Goal: Share content

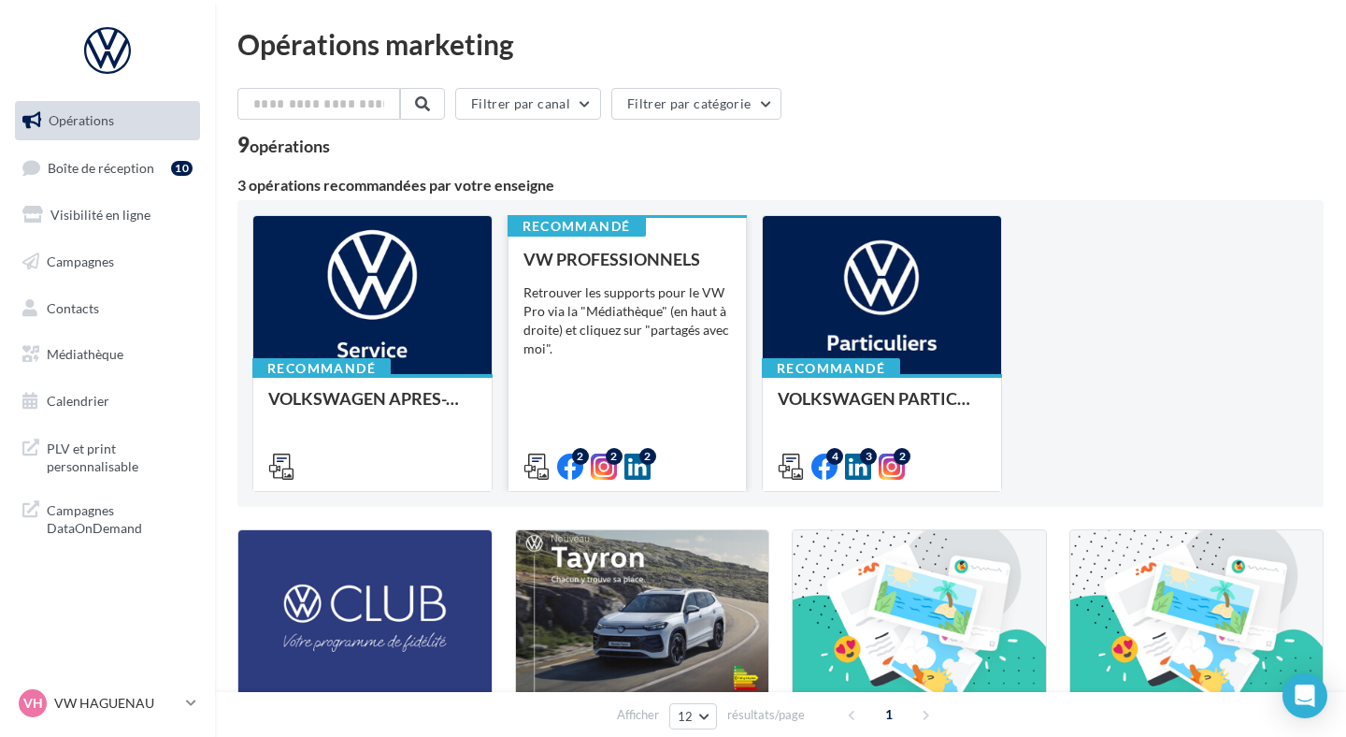
click at [632, 343] on div "Retrouver les supports pour le VW Pro via la "Médiathèque" (en haut à droite) e…" at bounding box center [627, 320] width 208 height 75
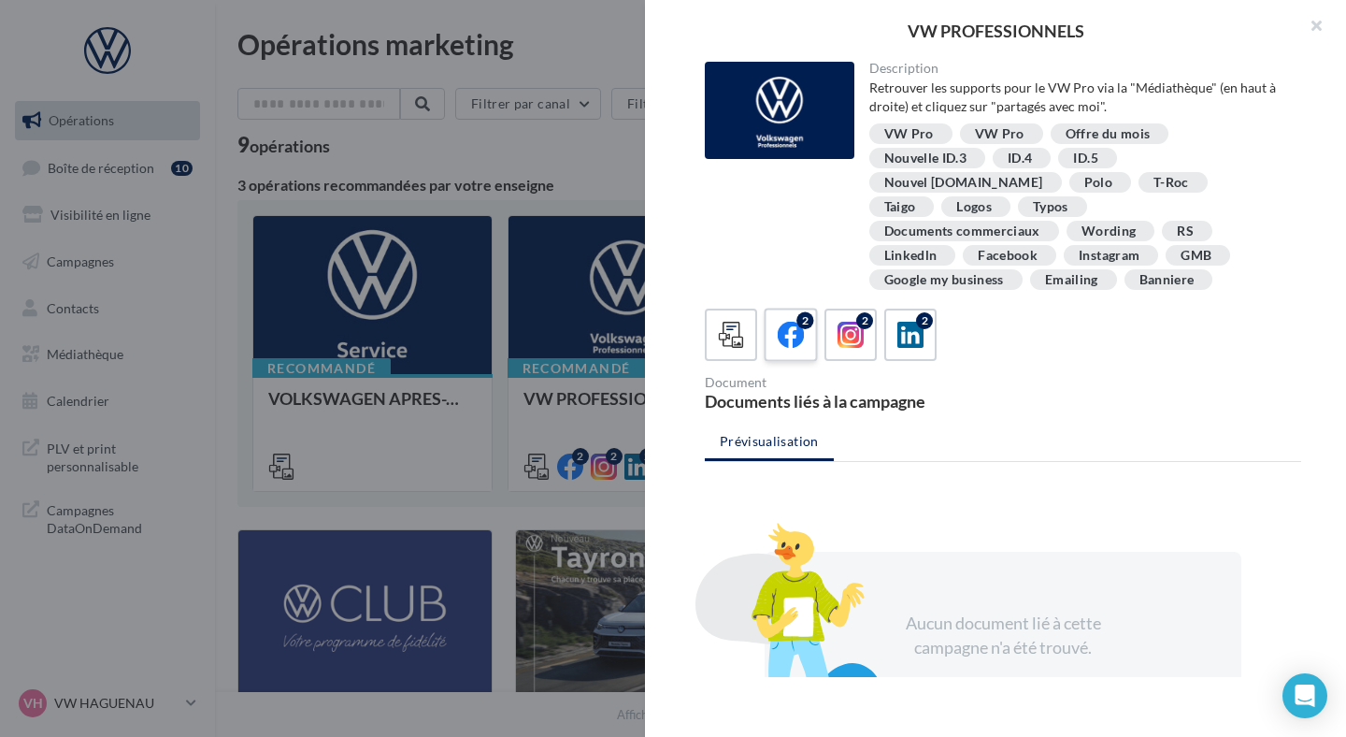
click at [791, 322] on icon at bounding box center [791, 335] width 27 height 27
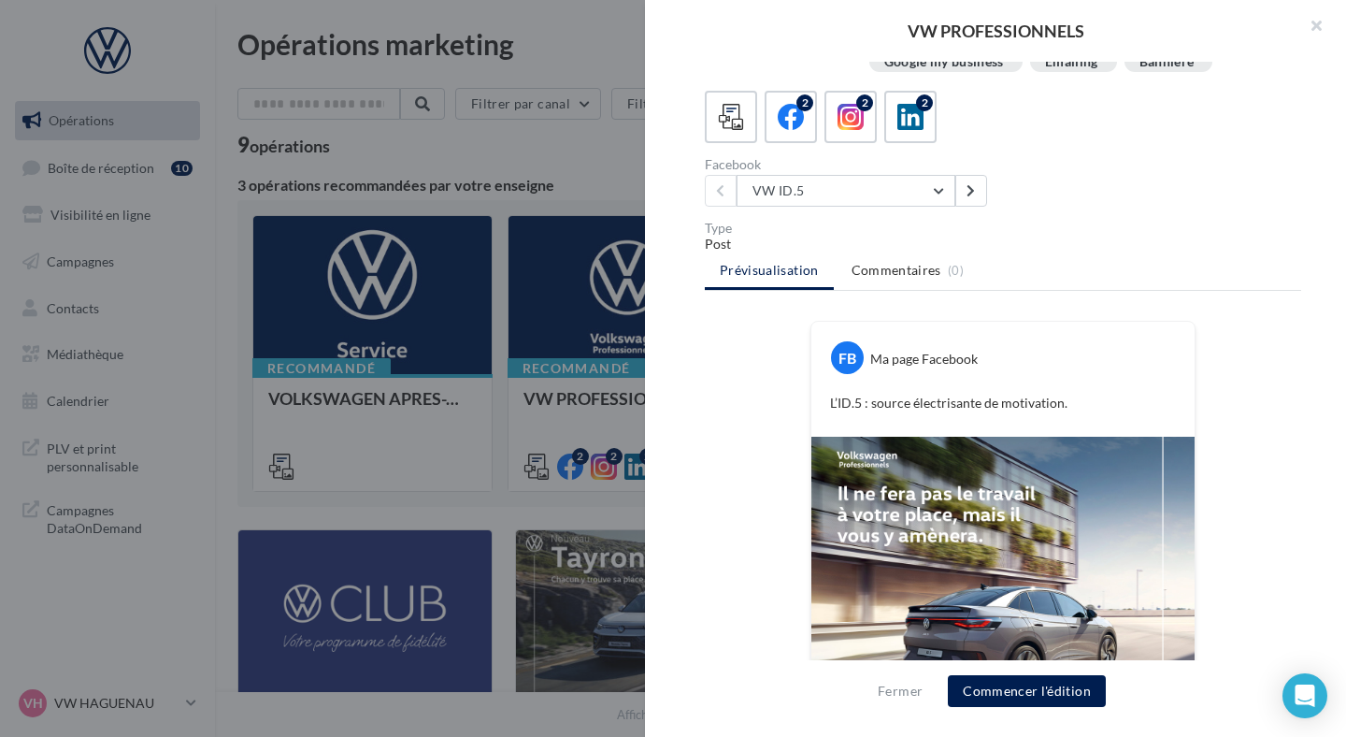
scroll to position [181, 0]
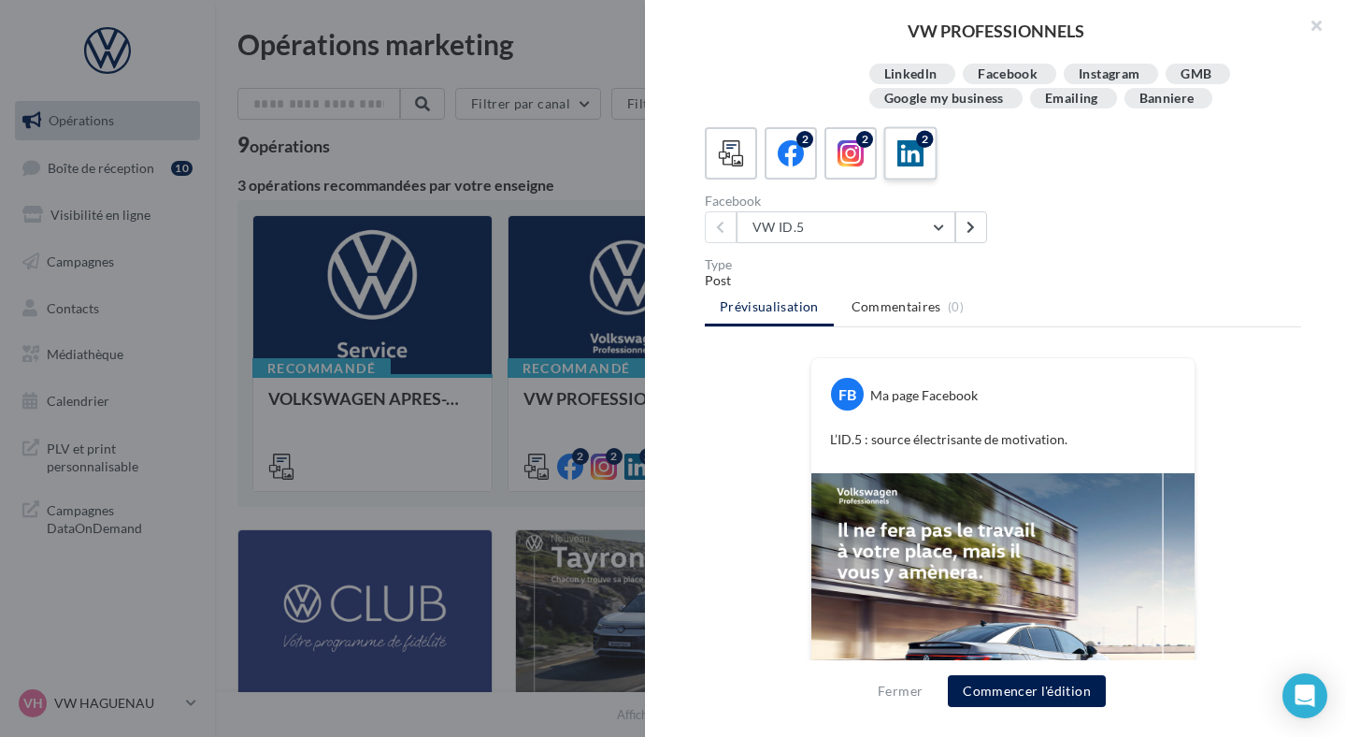
click at [900, 140] on icon at bounding box center [910, 153] width 27 height 27
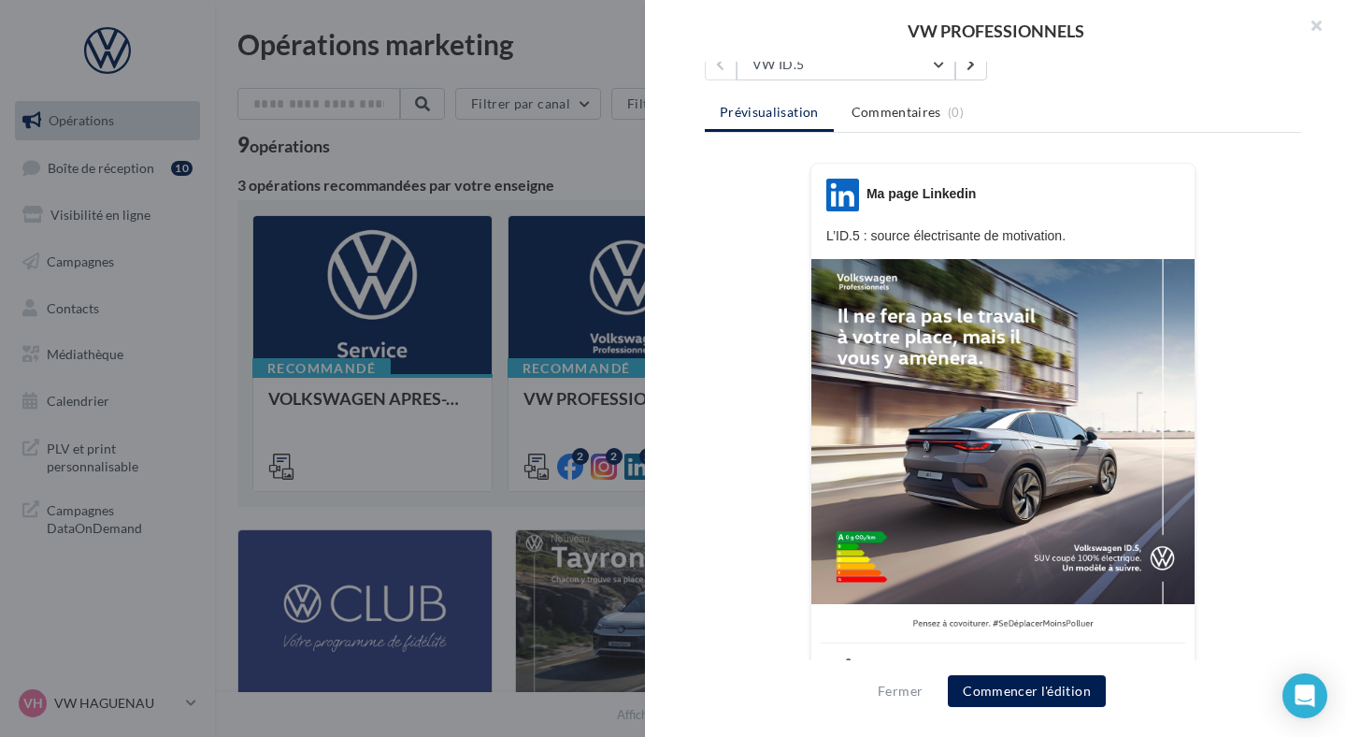
scroll to position [340, 0]
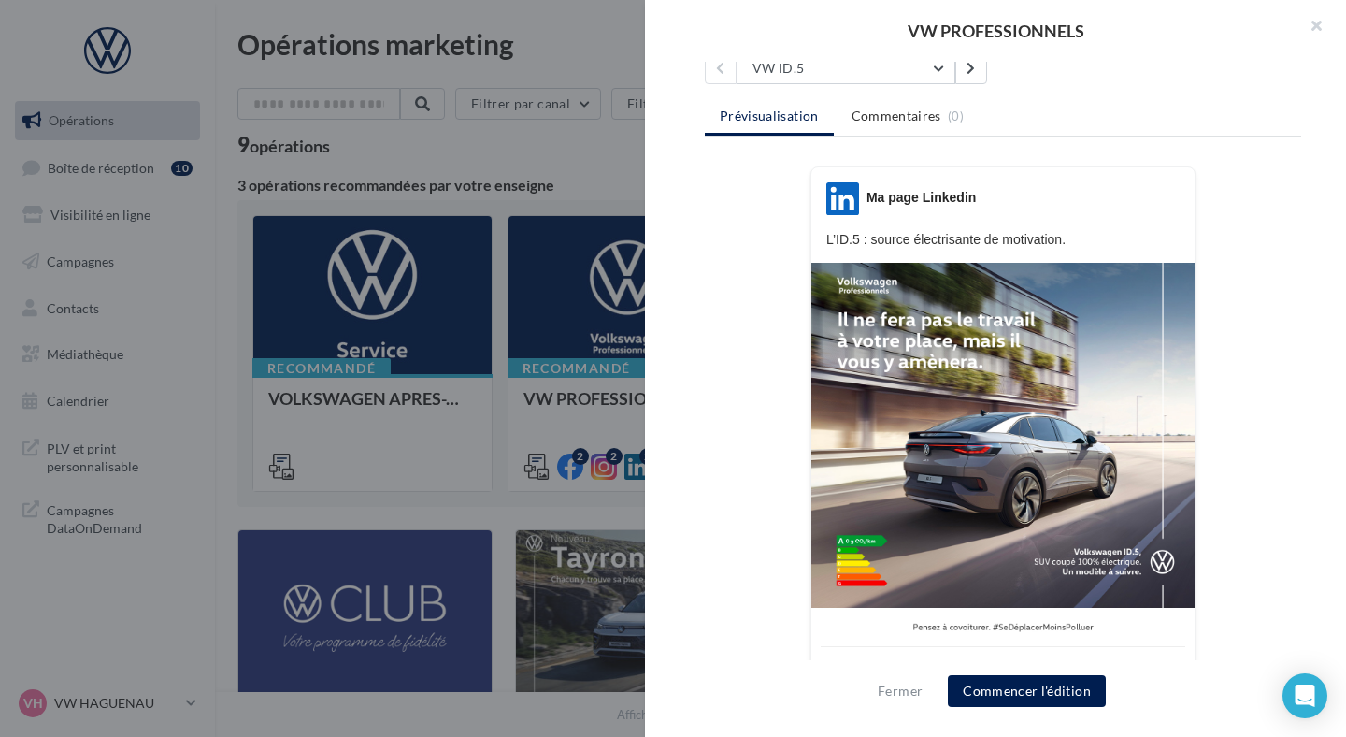
click at [827, 230] on p "L’ID.5 : source électrisante de motivation." at bounding box center [1002, 239] width 353 height 19
drag, startPoint x: 827, startPoint y: 218, endPoint x: 1088, endPoint y: 224, distance: 260.9
click at [1088, 224] on div "LinkedIn Ma page Linkedin L’ID.5 : source électrisante de motivation. J’aime Co…" at bounding box center [1002, 432] width 385 height 532
click at [1033, 230] on p "L’ID.5 : source électrisante de motivation." at bounding box center [1002, 239] width 353 height 19
drag, startPoint x: 1086, startPoint y: 213, endPoint x: 817, endPoint y: 219, distance: 269.2
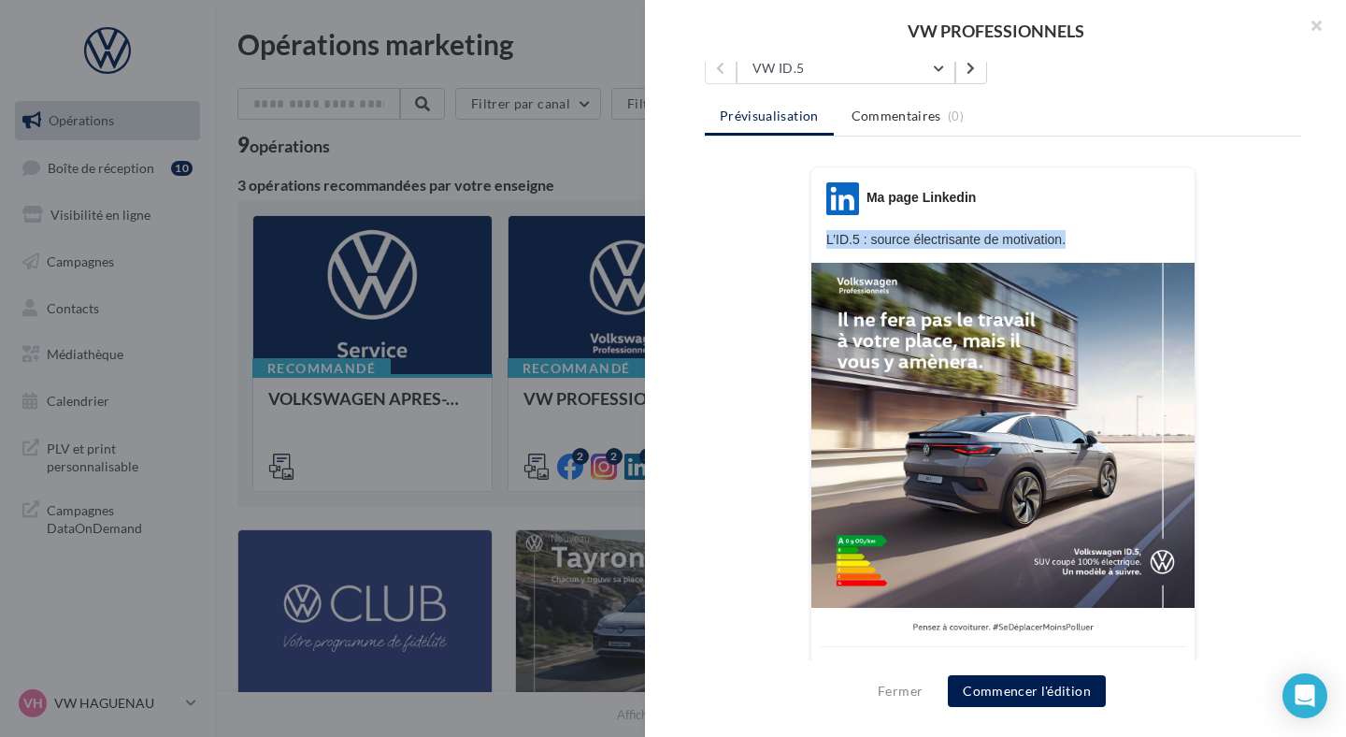
click at [818, 219] on div "LinkedIn Ma page Linkedin L’ID.5 : source électrisante de motivation." at bounding box center [1002, 215] width 383 height 66
copy p "L’ID.5 : source électrisante de motivation."
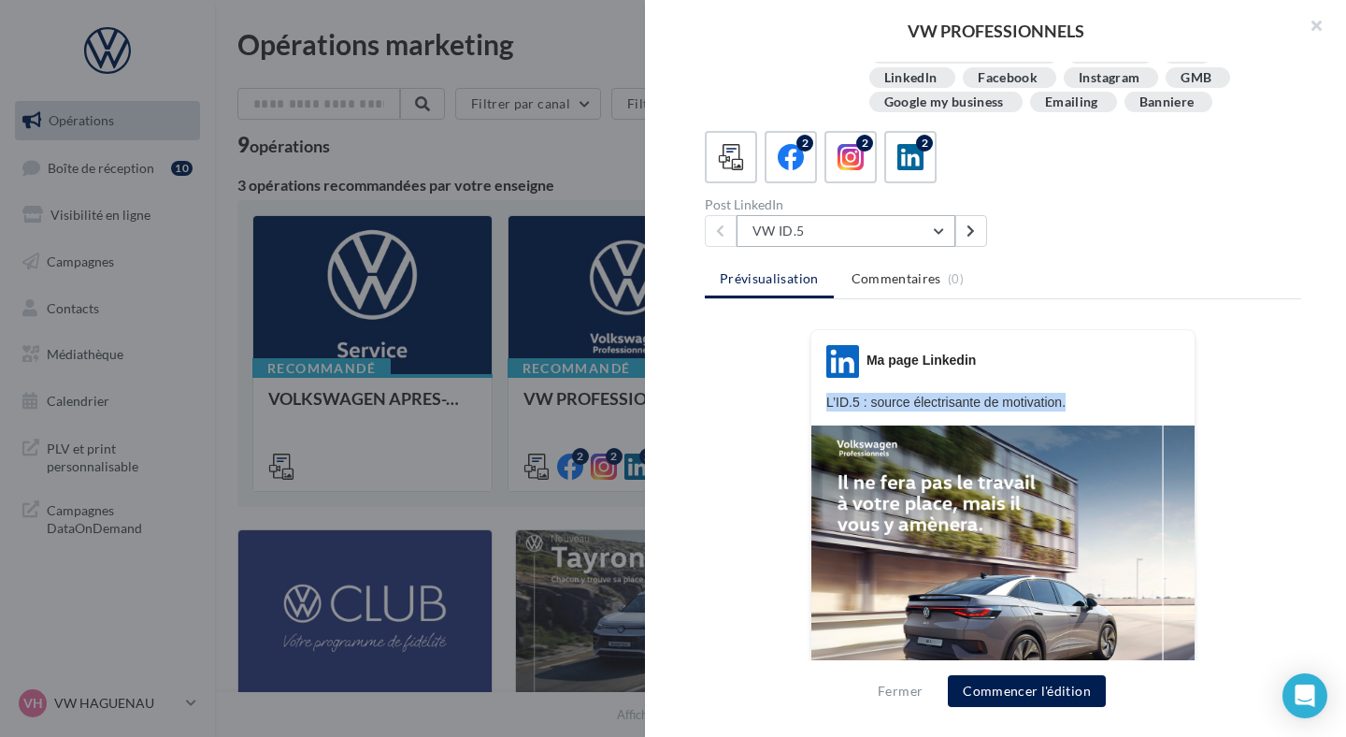
scroll to position [155, 0]
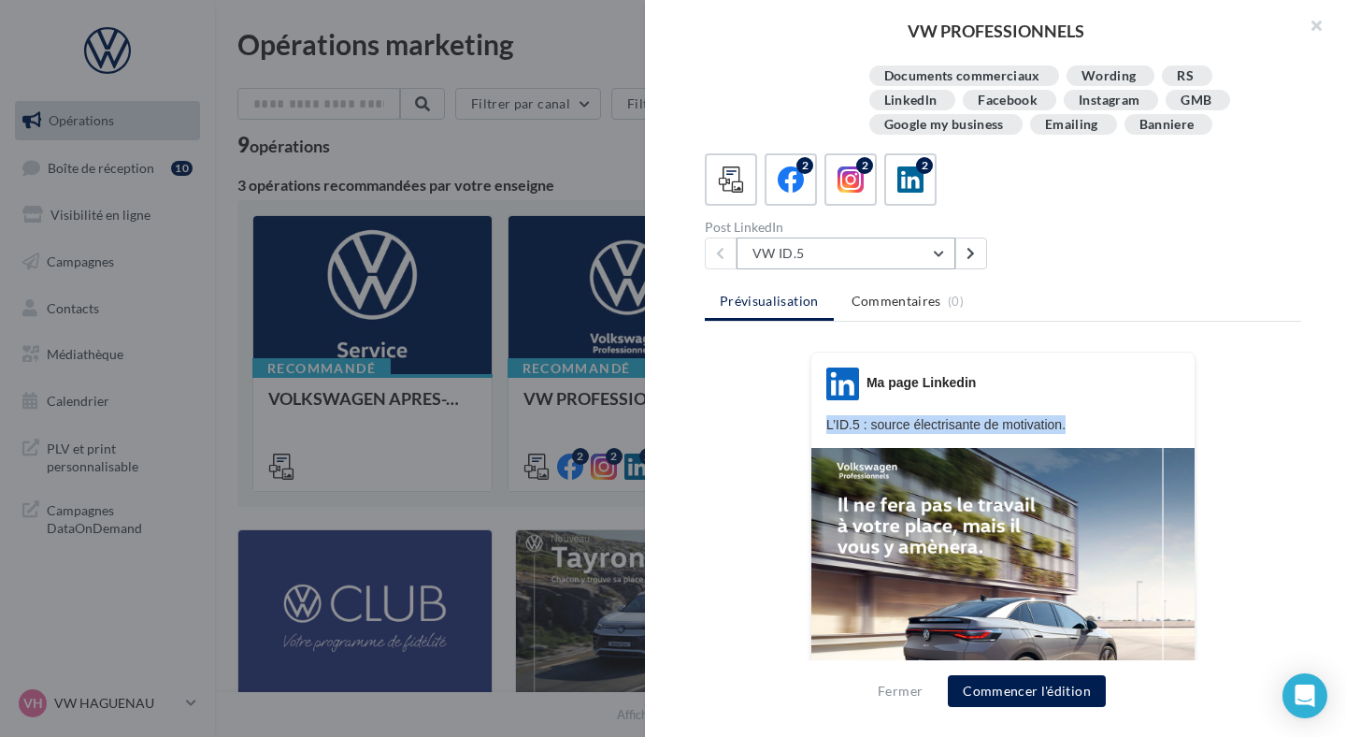
click at [889, 237] on button "VW ID.5" at bounding box center [846, 253] width 219 height 32
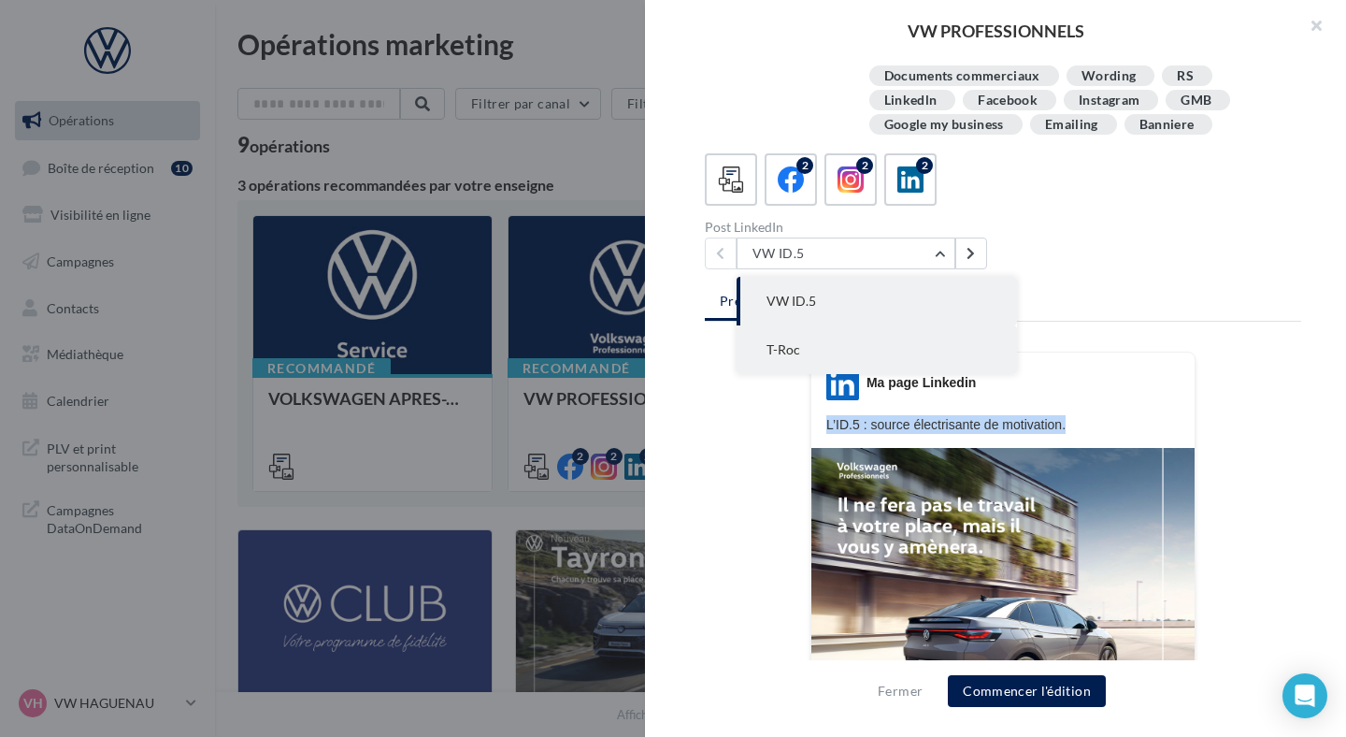
click at [868, 325] on button "T-Roc" at bounding box center [877, 349] width 280 height 49
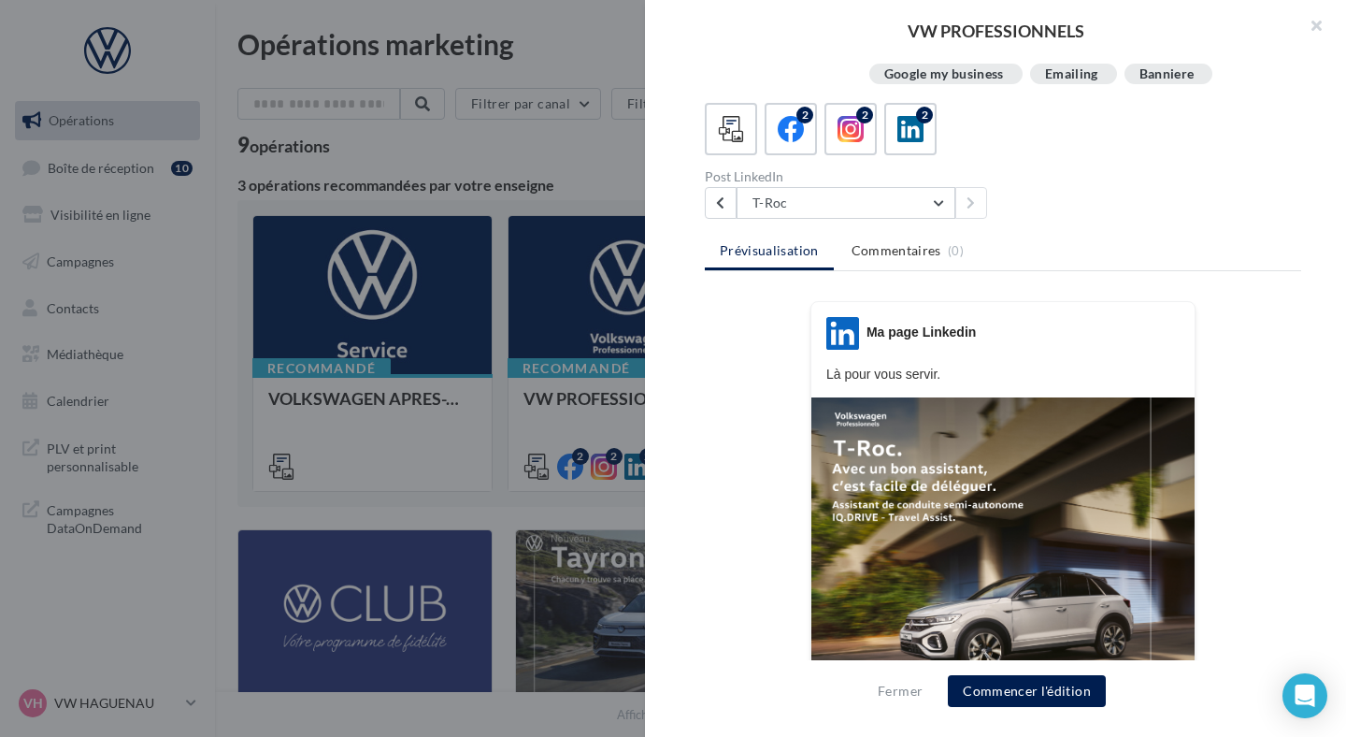
scroll to position [189, 0]
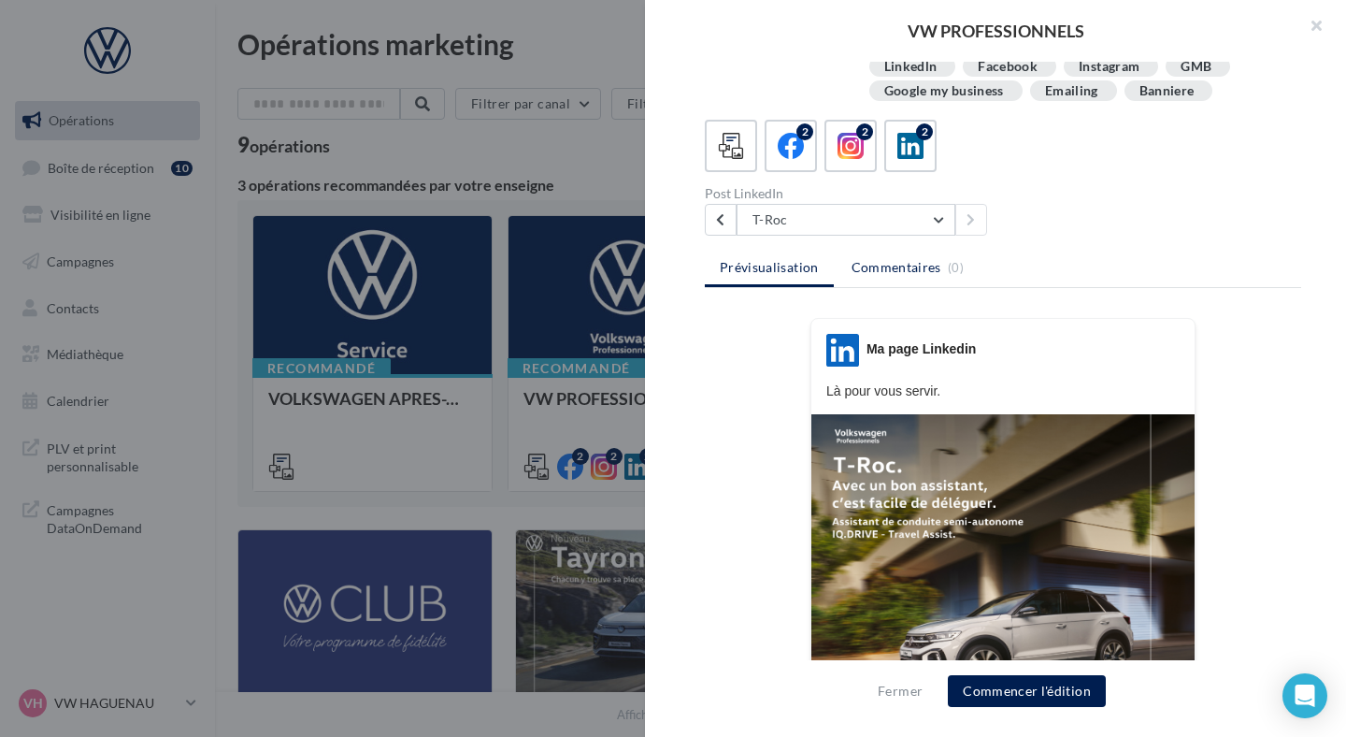
click at [893, 254] on li "Commentaires (0)" at bounding box center [908, 267] width 143 height 34
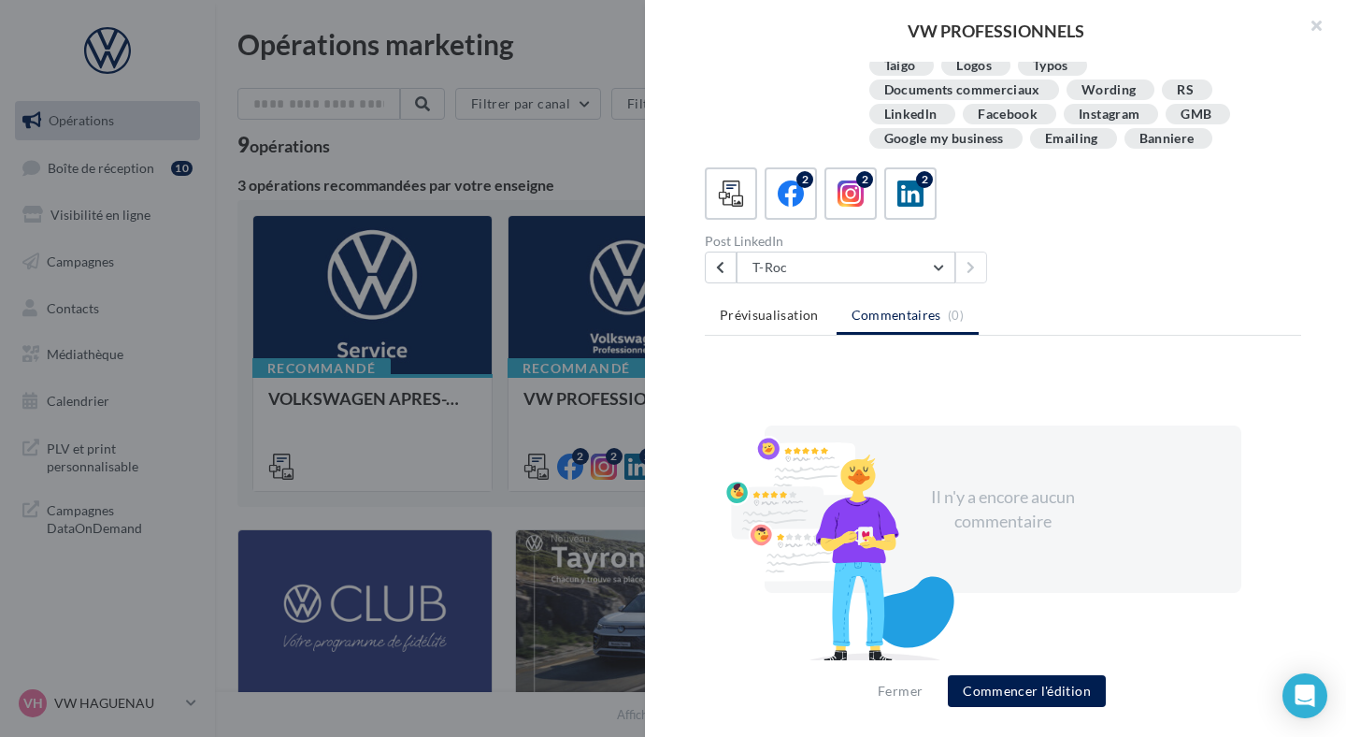
scroll to position [117, 0]
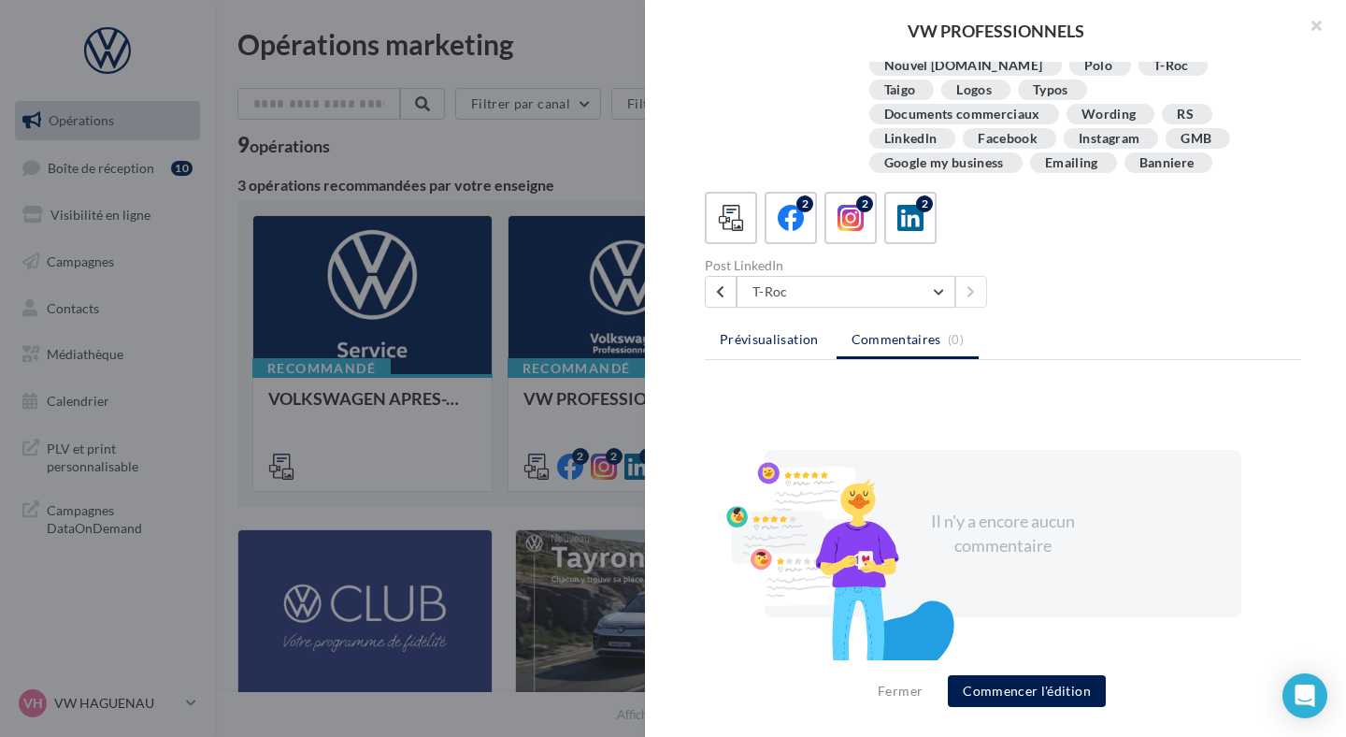
click at [772, 322] on li "Prévisualisation" at bounding box center [769, 339] width 129 height 34
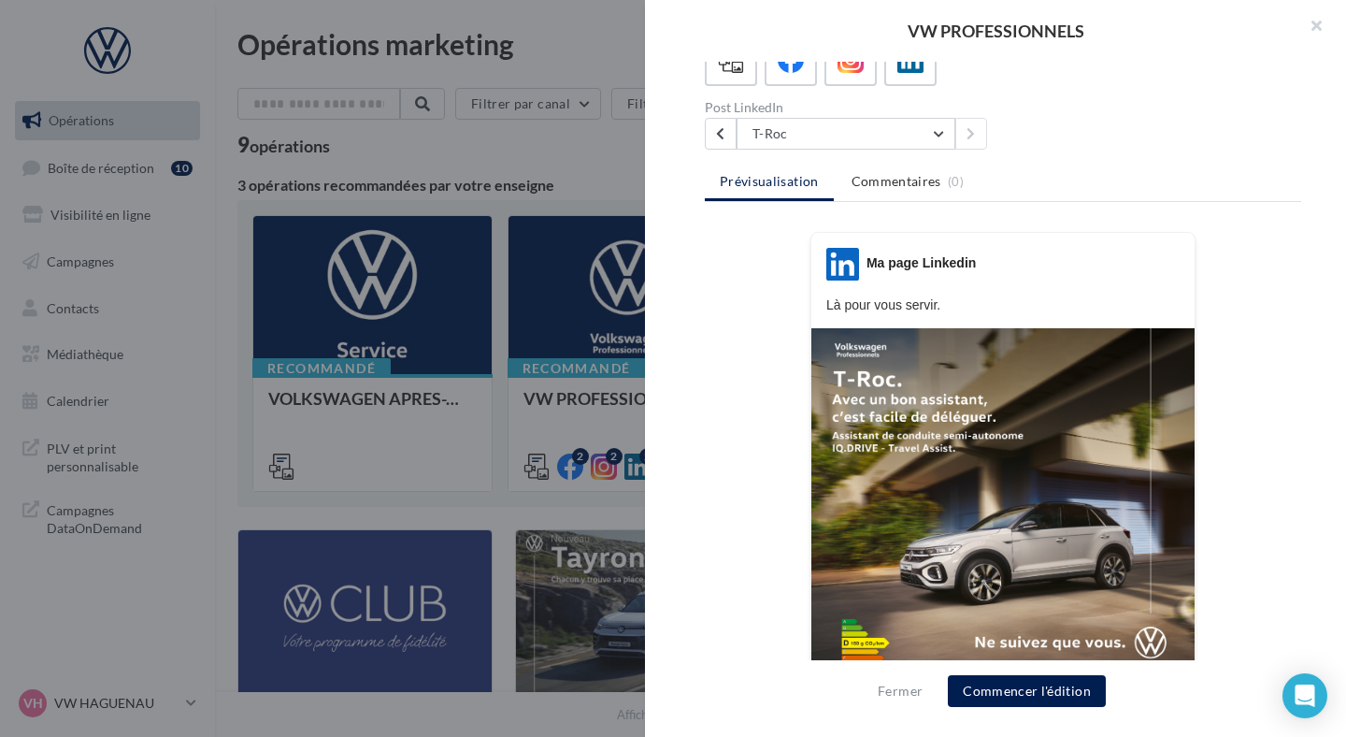
scroll to position [362, 0]
